Goal: Check status: Check status

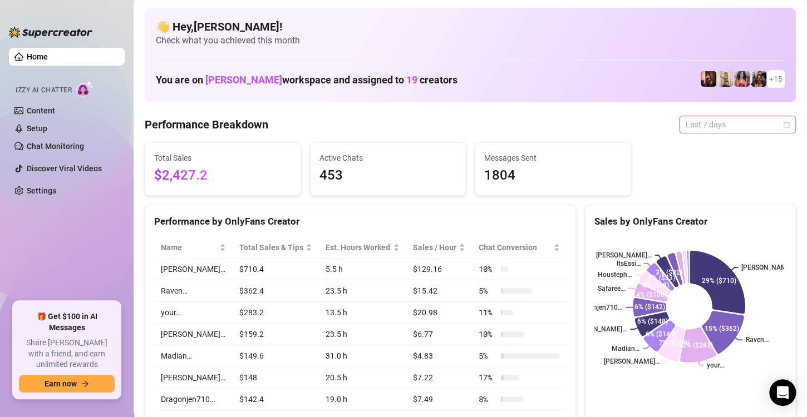
click at [772, 124] on span "Last 7 days" at bounding box center [736, 124] width 103 height 17
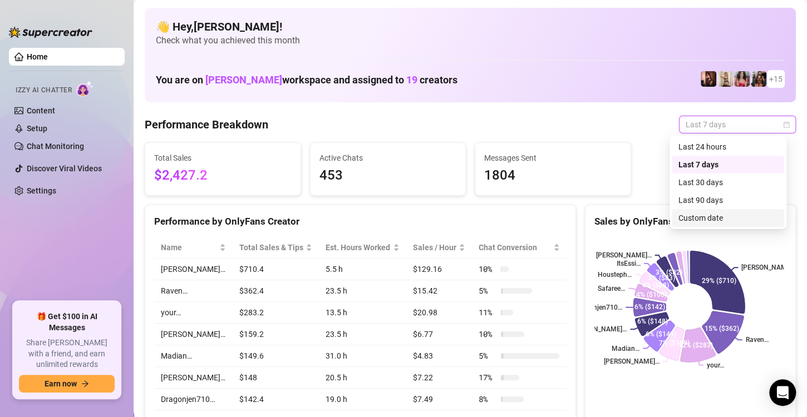
click at [731, 216] on div "Custom date" at bounding box center [727, 218] width 99 height 12
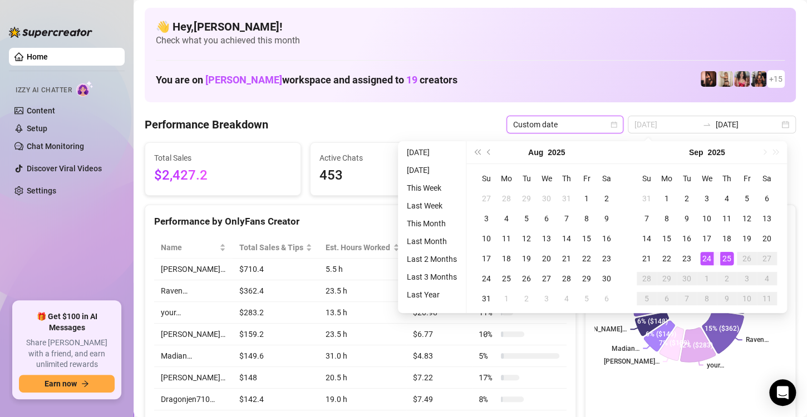
type input "[DATE]"
click at [724, 258] on div "25" at bounding box center [726, 258] width 13 height 13
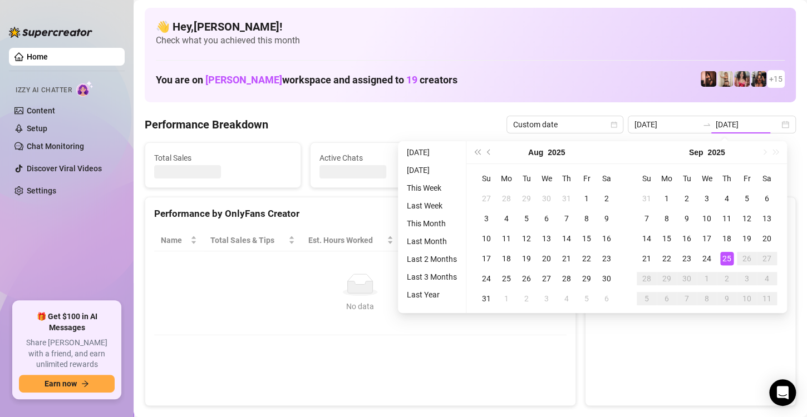
type input "[DATE]"
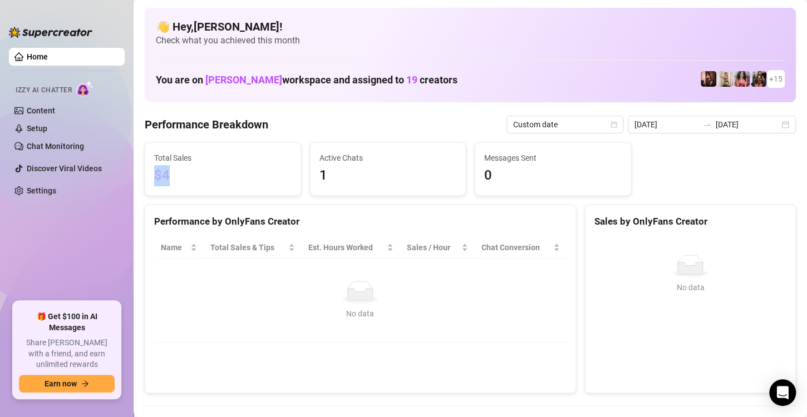
drag, startPoint x: 174, startPoint y: 177, endPoint x: 155, endPoint y: 171, distance: 19.2
click at [155, 171] on span "$4" at bounding box center [222, 175] width 137 height 21
click at [773, 126] on div "[DATE] [DATE]" at bounding box center [711, 125] width 168 height 18
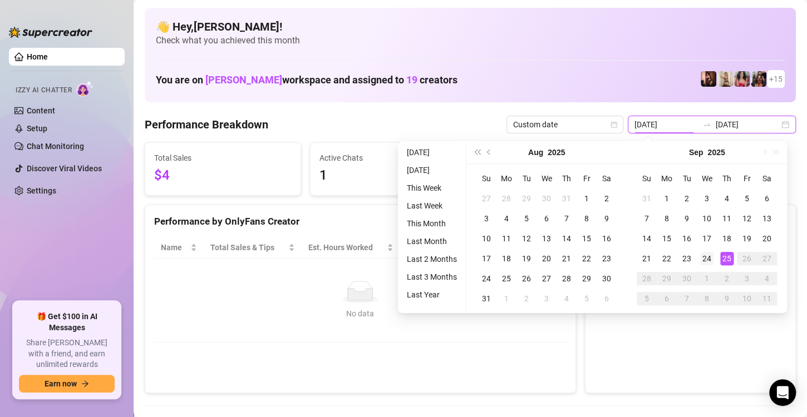
type input "[DATE]"
click at [708, 256] on div "24" at bounding box center [706, 258] width 13 height 13
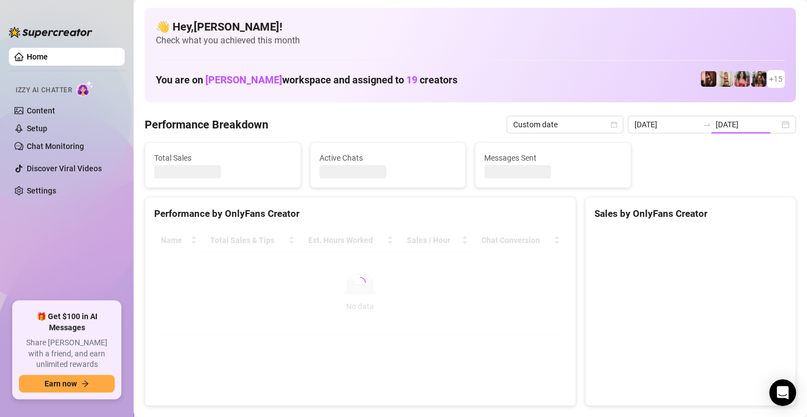
type input "[DATE]"
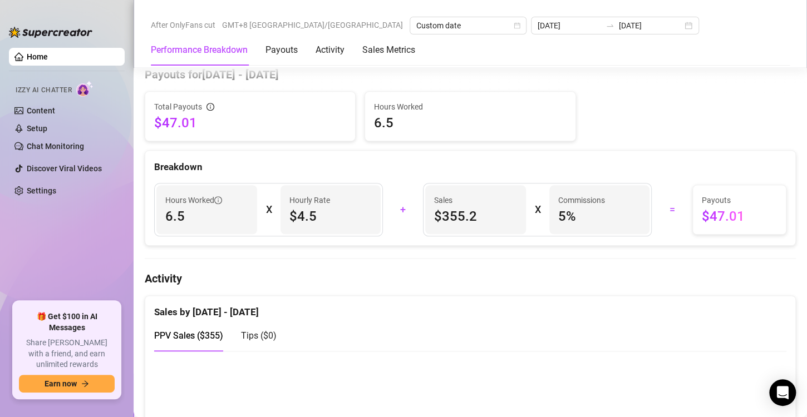
scroll to position [556, 0]
